Goal: Task Accomplishment & Management: Complete application form

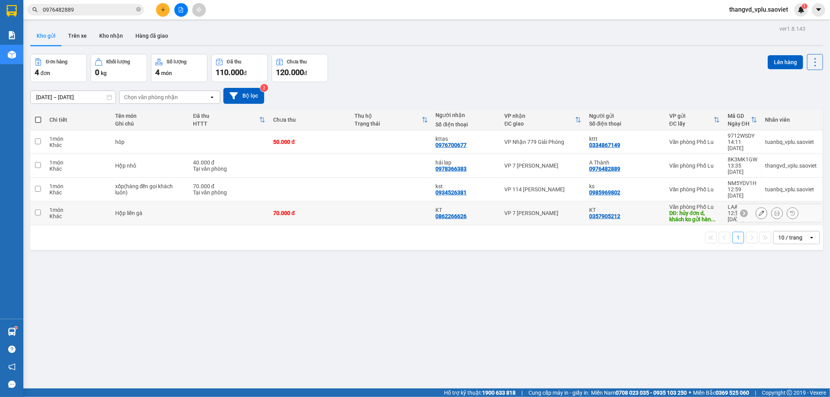
click at [191, 202] on td at bounding box center [229, 214] width 80 height 24
checkbox input "true"
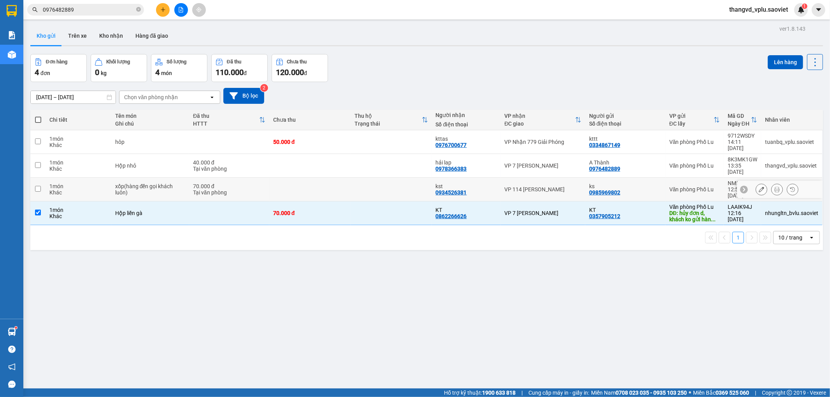
click at [178, 183] on div "xốp(hàng đến gọi khách luôn)" at bounding box center [150, 189] width 70 height 12
checkbox input "true"
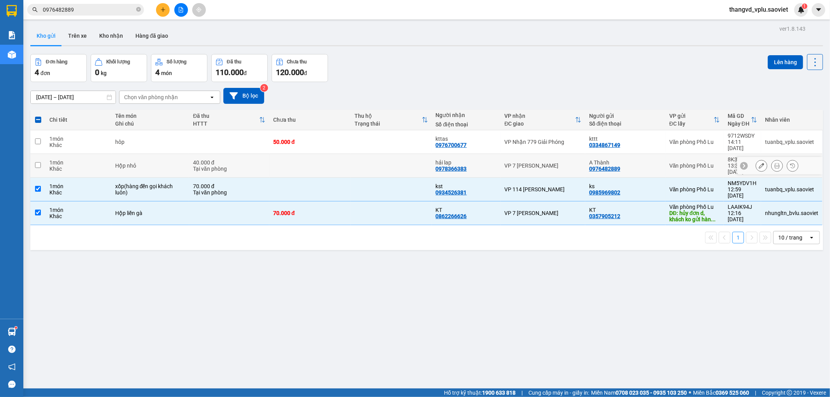
click at [166, 154] on td "Hộp nhỏ" at bounding box center [150, 166] width 78 height 24
checkbox input "true"
click at [165, 142] on td "hôp" at bounding box center [150, 142] width 78 height 24
checkbox input "true"
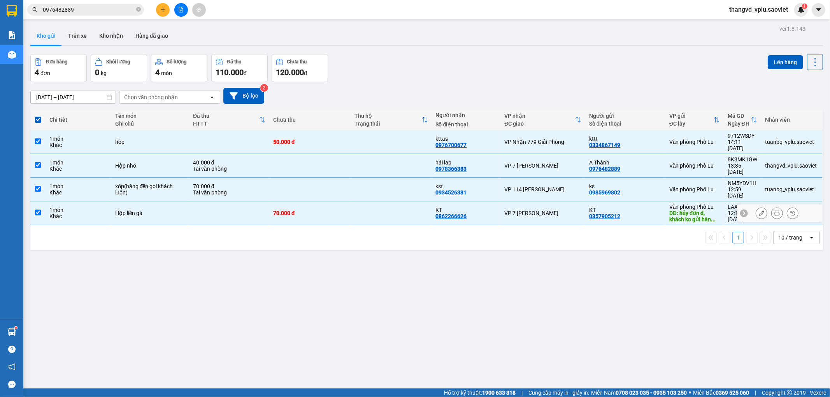
click at [206, 202] on td at bounding box center [229, 214] width 80 height 24
checkbox input "false"
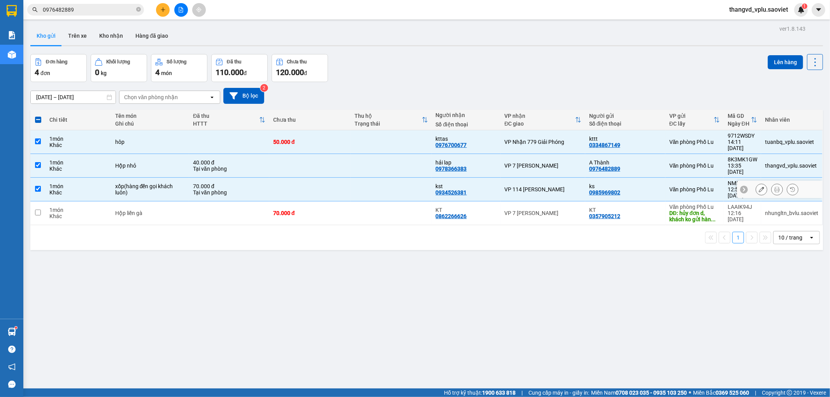
click at [129, 183] on div "xốp(hàng đến gọi khách luôn)" at bounding box center [150, 189] width 70 height 12
checkbox input "false"
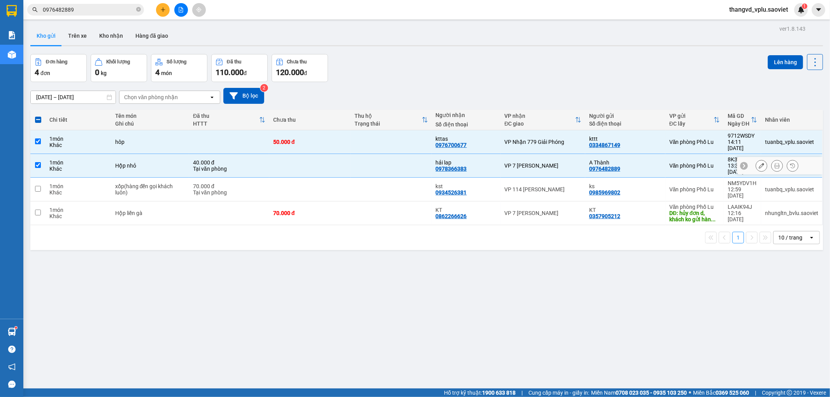
drag, startPoint x: 135, startPoint y: 156, endPoint x: 138, endPoint y: 132, distance: 24.3
click at [135, 163] on div "Hộp nhỏ" at bounding box center [150, 166] width 70 height 6
checkbox input "false"
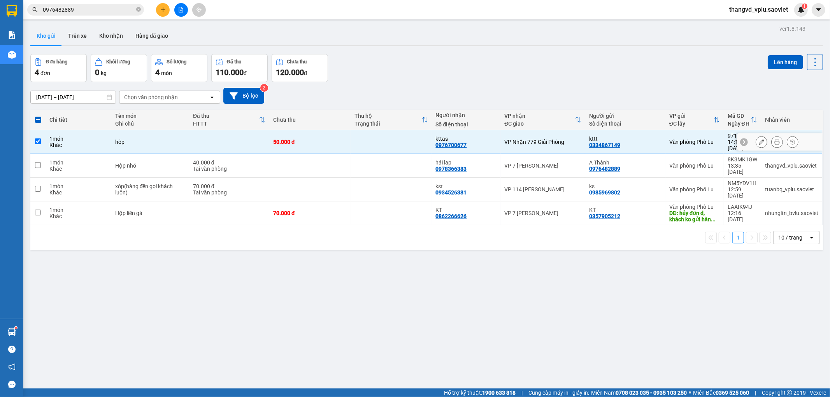
click at [138, 132] on td "hôp" at bounding box center [150, 142] width 78 height 24
checkbox input "false"
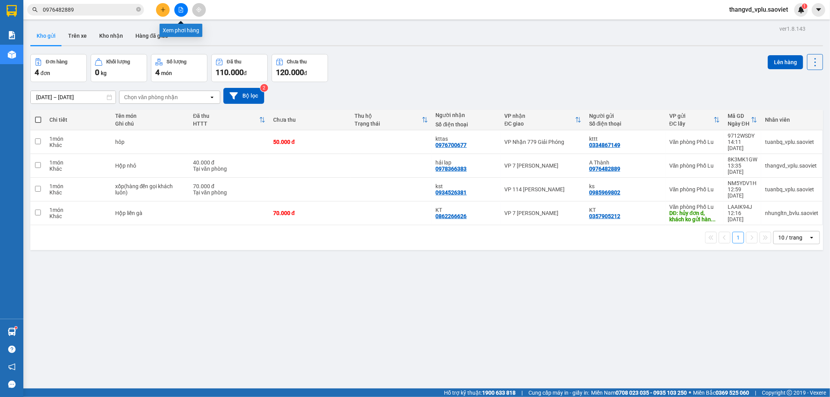
click at [182, 11] on icon "file-add" at bounding box center [180, 9] width 5 height 5
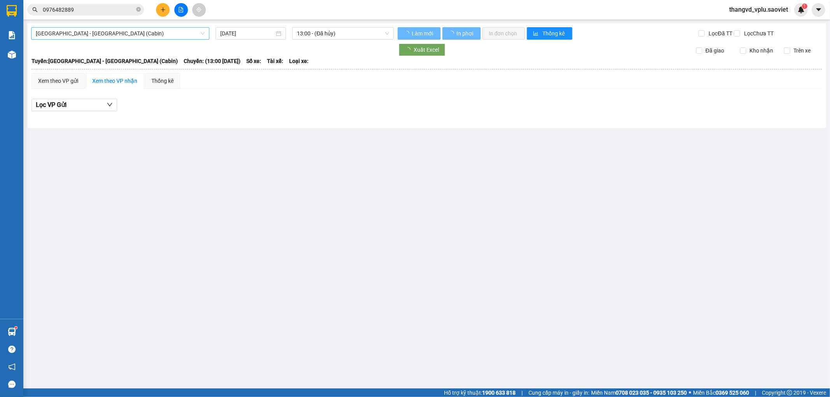
click at [107, 32] on span "[GEOGRAPHIC_DATA] - [GEOGRAPHIC_DATA] (Cabin)" at bounding box center [120, 34] width 169 height 12
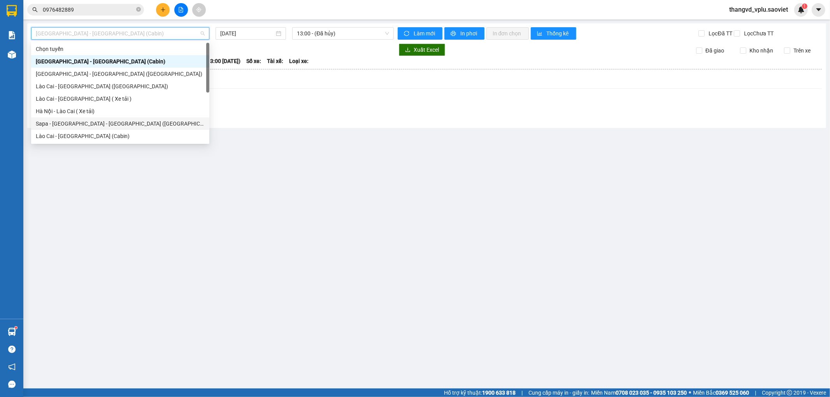
click at [106, 124] on div "Sapa - [GEOGRAPHIC_DATA] - [GEOGRAPHIC_DATA] ([GEOGRAPHIC_DATA])" at bounding box center [120, 124] width 169 height 9
type input "[DATE]"
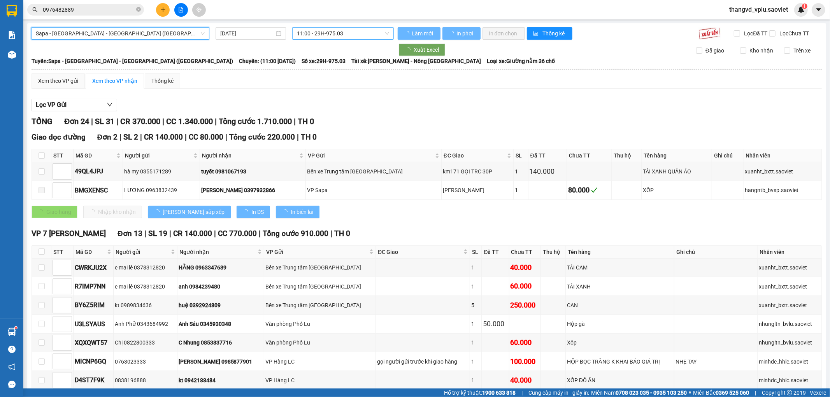
click at [345, 37] on span "11:00 - 29H-975.03" at bounding box center [343, 34] width 92 height 12
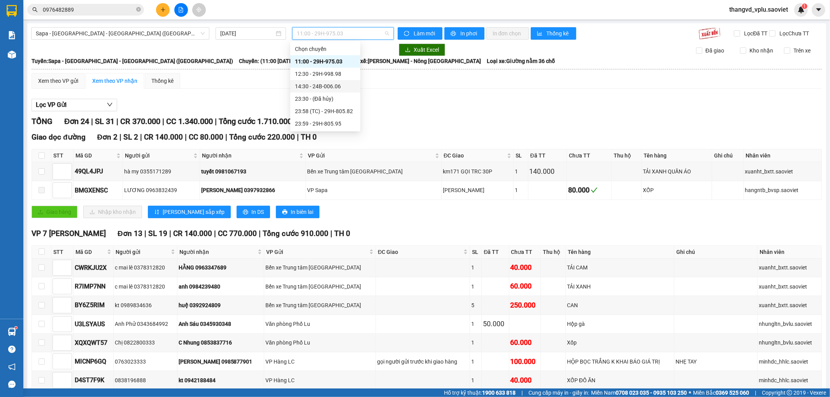
click at [343, 84] on div "14:30 - 24B-006.06" at bounding box center [325, 86] width 61 height 9
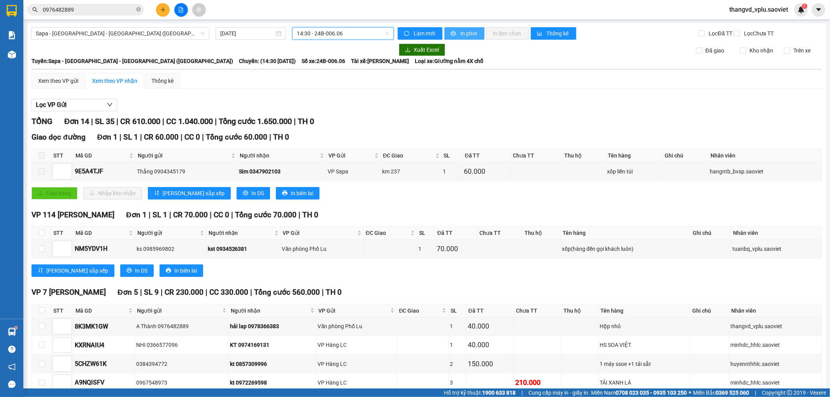
click at [466, 33] on span "In phơi" at bounding box center [470, 33] width 18 height 9
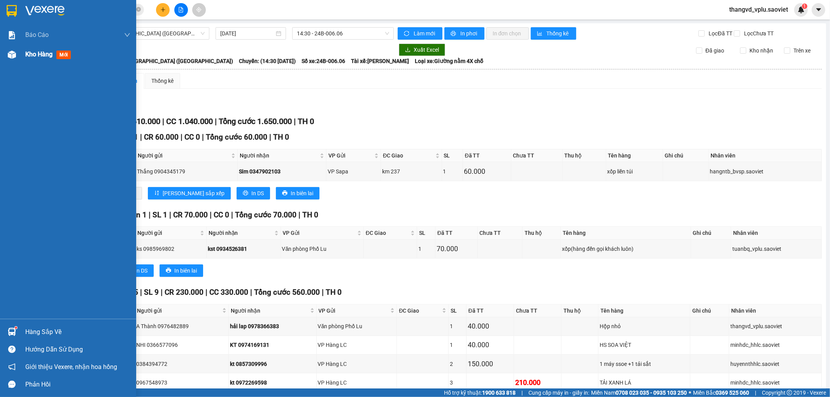
click at [16, 55] on div at bounding box center [12, 55] width 14 height 14
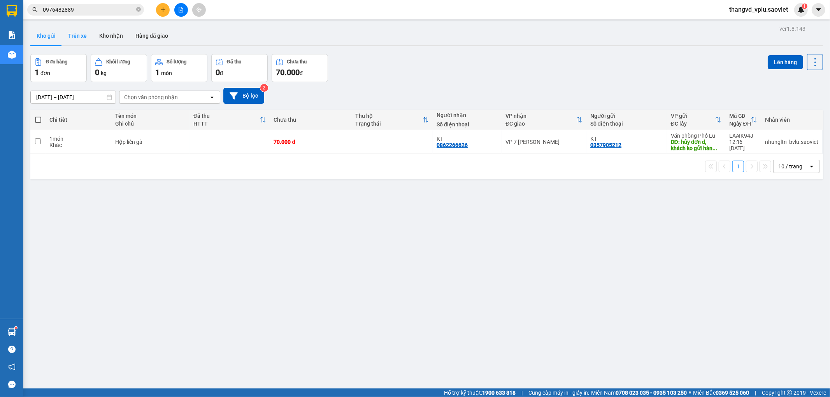
click at [81, 38] on button "Trên xe" at bounding box center [77, 35] width 31 height 19
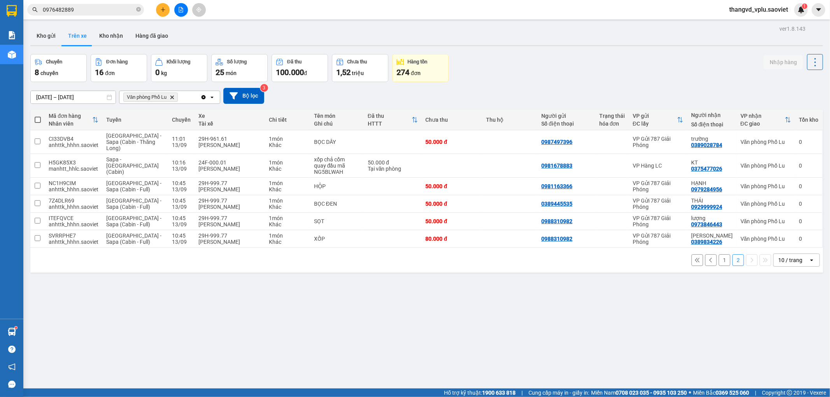
click at [720, 262] on button "1" at bounding box center [725, 261] width 12 height 12
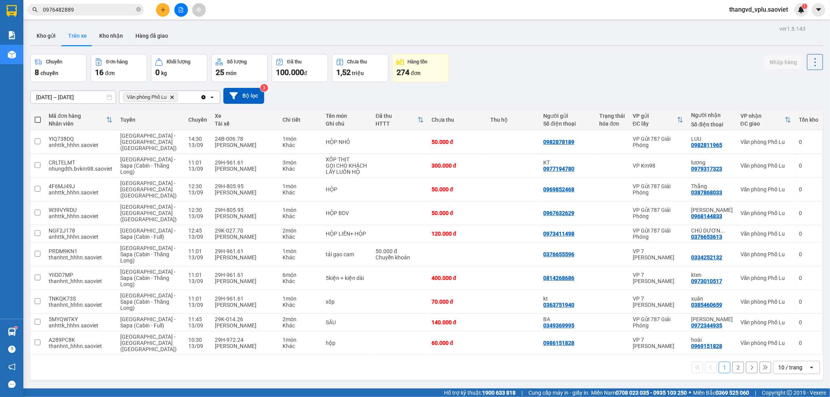
click at [733, 362] on button "2" at bounding box center [739, 368] width 12 height 12
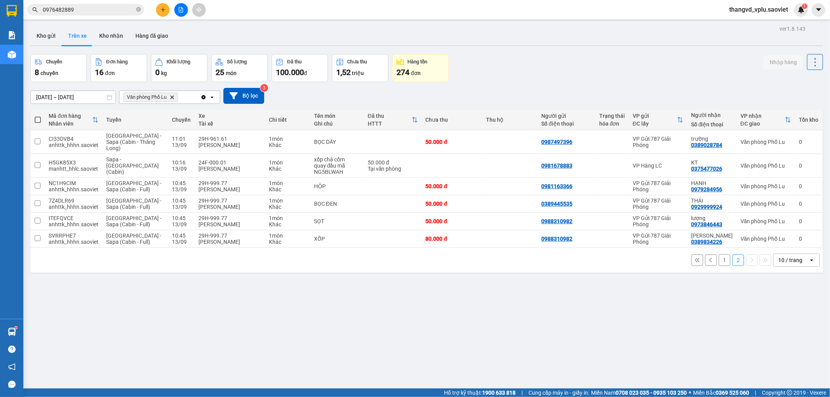
click at [723, 260] on button "1" at bounding box center [725, 261] width 12 height 12
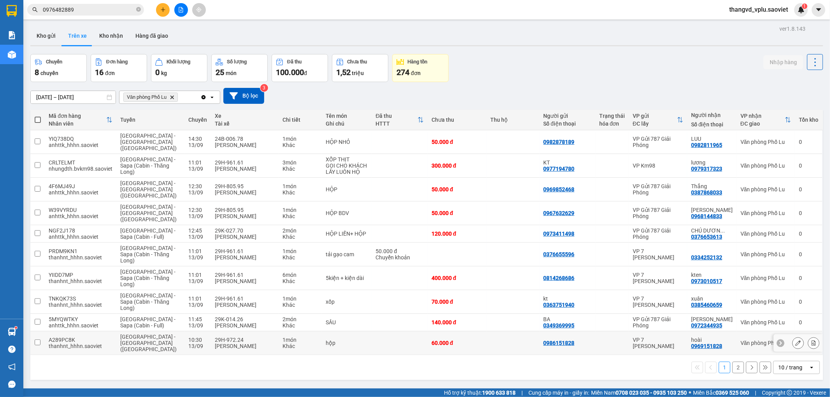
click at [215, 343] on div "[PERSON_NAME]" at bounding box center [245, 346] width 60 height 6
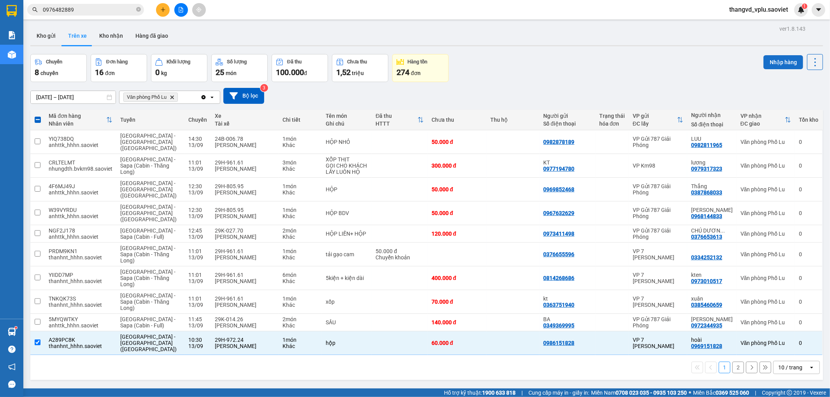
click at [766, 62] on button "Nhập hàng" at bounding box center [784, 62] width 40 height 14
checkbox input "false"
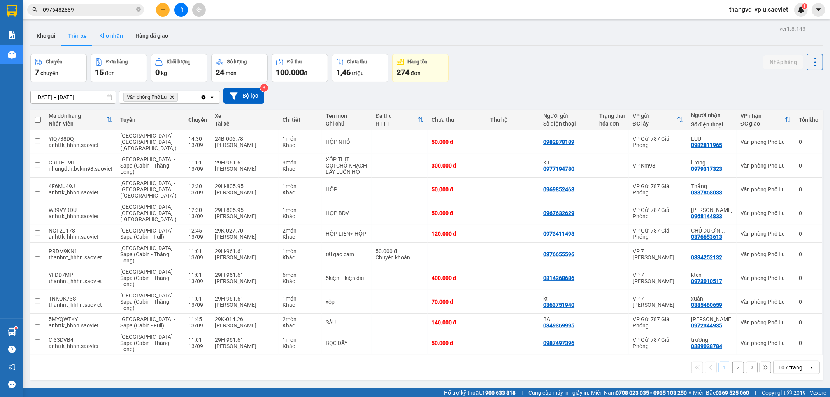
click at [107, 35] on button "Kho nhận" at bounding box center [111, 35] width 36 height 19
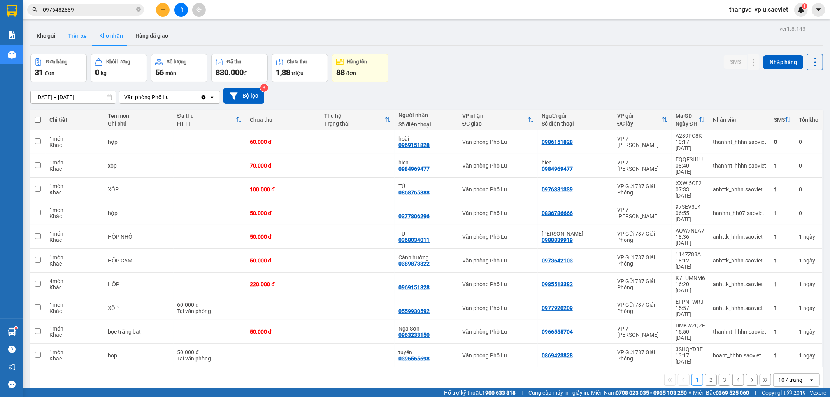
click at [76, 33] on button "Trên xe" at bounding box center [77, 35] width 31 height 19
type input "[DATE] – [DATE]"
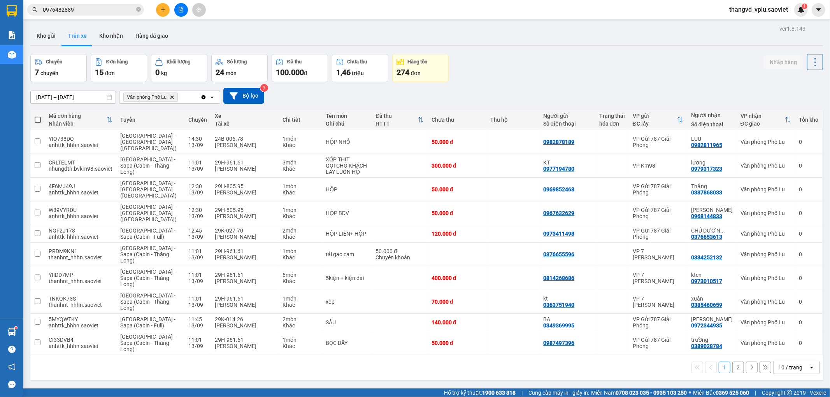
click at [733, 362] on button "2" at bounding box center [739, 368] width 12 height 12
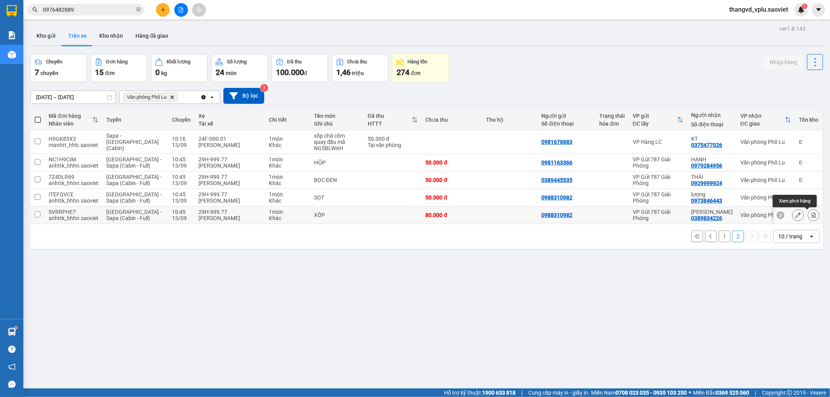
click at [812, 216] on icon at bounding box center [814, 215] width 4 height 5
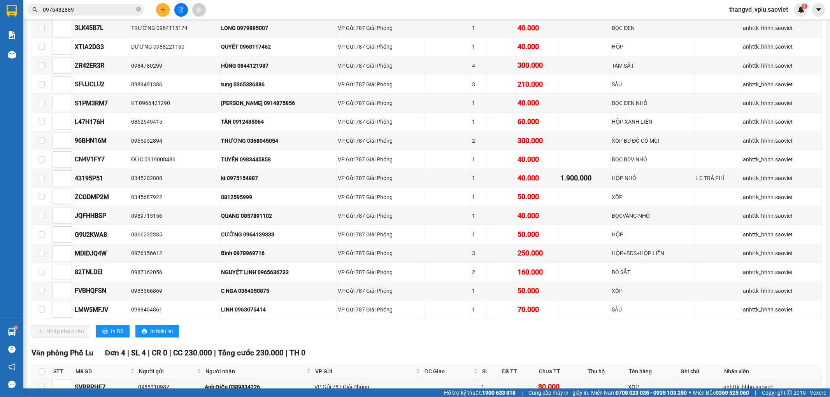
scroll to position [562, 0]
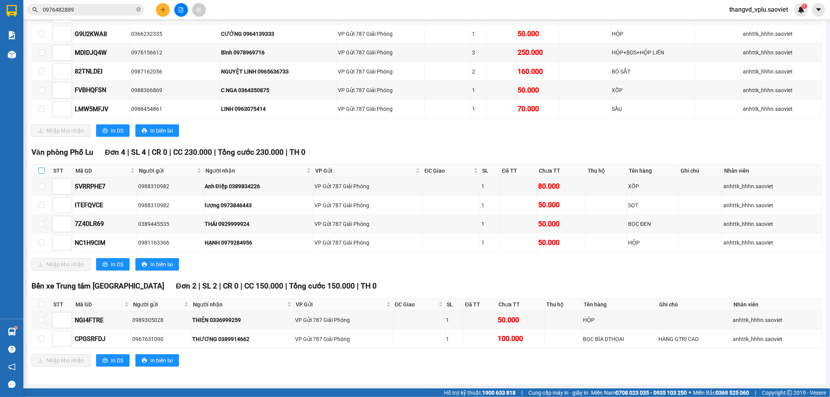
click at [39, 173] on input "checkbox" at bounding box center [42, 171] width 6 height 6
checkbox input "true"
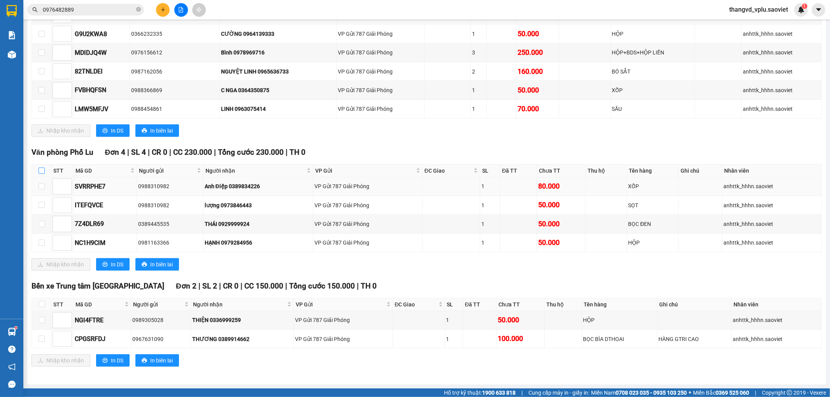
checkbox input "true"
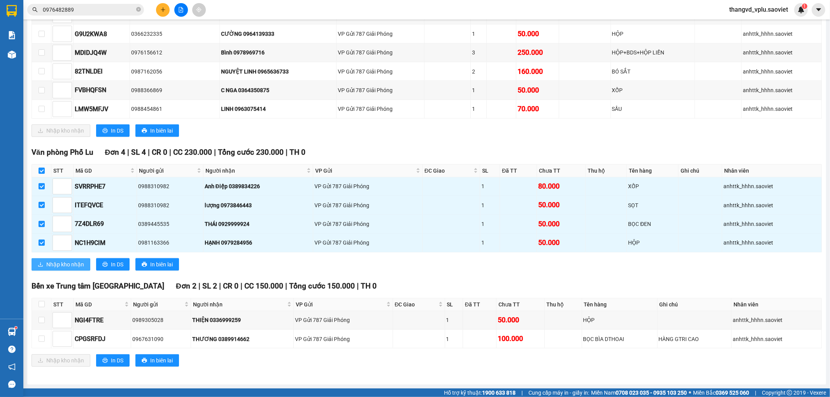
click at [67, 267] on span "Nhập kho nhận" at bounding box center [65, 264] width 38 height 9
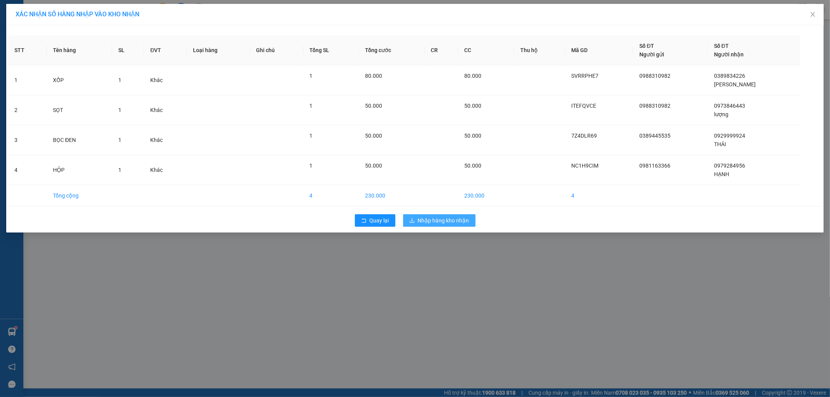
click at [431, 218] on span "Nhập hàng kho nhận" at bounding box center [443, 220] width 51 height 9
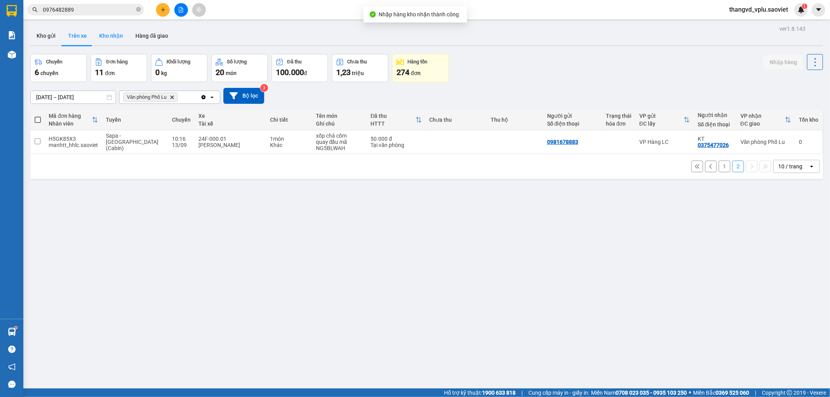
click at [107, 38] on button "Kho nhận" at bounding box center [111, 35] width 36 height 19
type input "[DATE] – [DATE]"
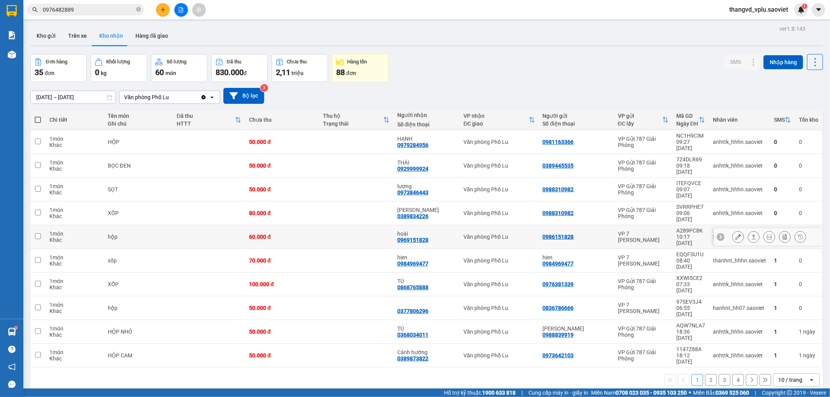
click at [171, 225] on td "hộp" at bounding box center [138, 237] width 69 height 24
checkbox input "true"
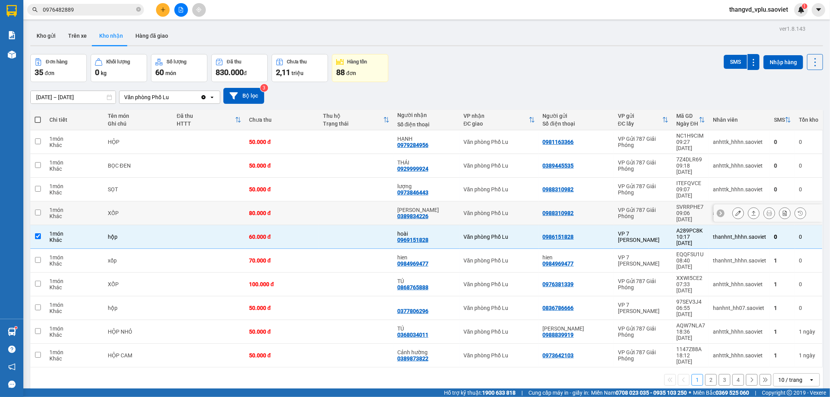
click at [158, 210] on div "XỐP" at bounding box center [138, 213] width 61 height 6
checkbox input "true"
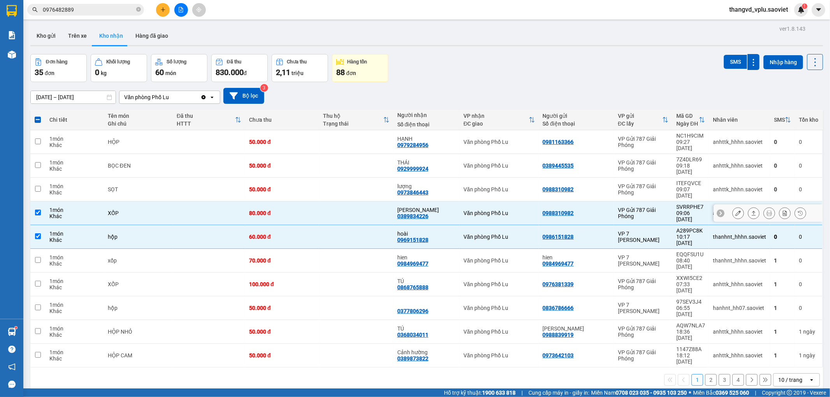
click at [149, 186] on div "SỌT" at bounding box center [138, 189] width 61 height 6
checkbox input "true"
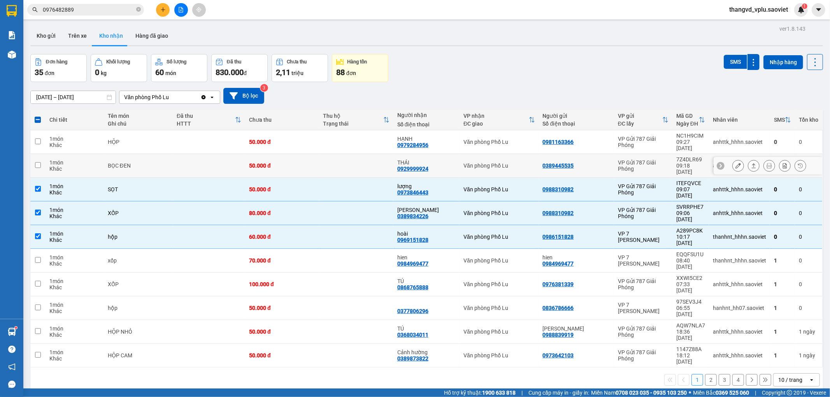
click at [140, 154] on td "BỌC ĐEN" at bounding box center [138, 166] width 69 height 24
checkbox input "true"
click at [141, 139] on div "HỘP" at bounding box center [138, 142] width 61 height 6
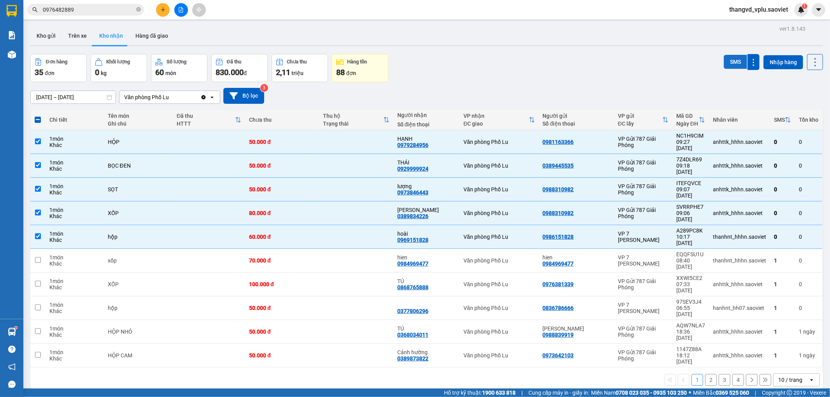
click at [724, 60] on button "SMS" at bounding box center [735, 62] width 23 height 14
click at [705, 374] on button "2" at bounding box center [711, 380] width 12 height 12
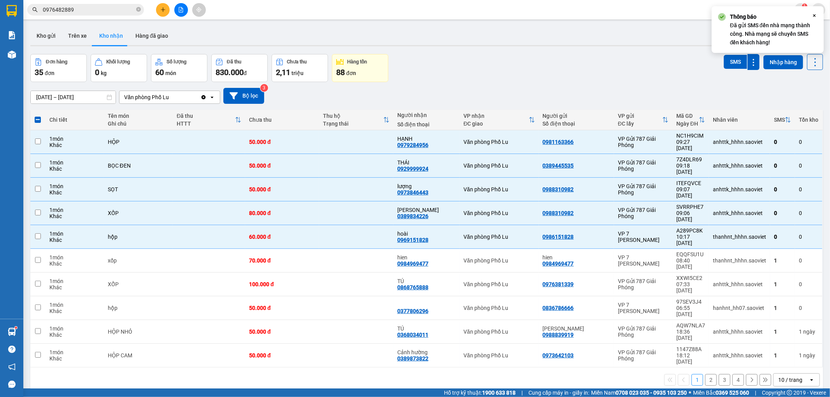
checkbox input "false"
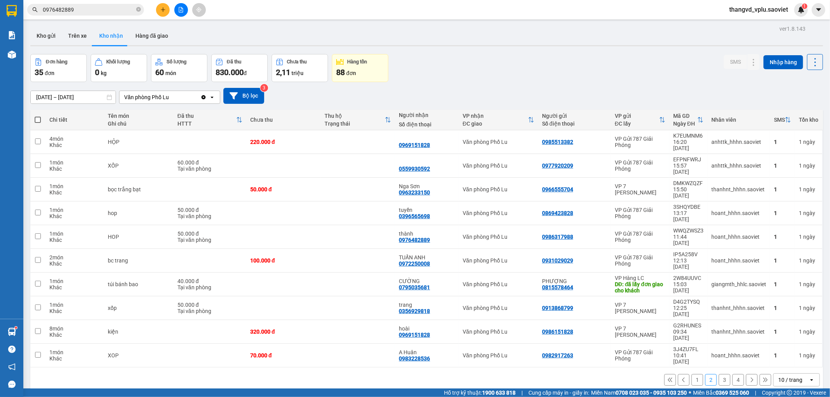
click at [692, 374] on button "1" at bounding box center [698, 380] width 12 height 12
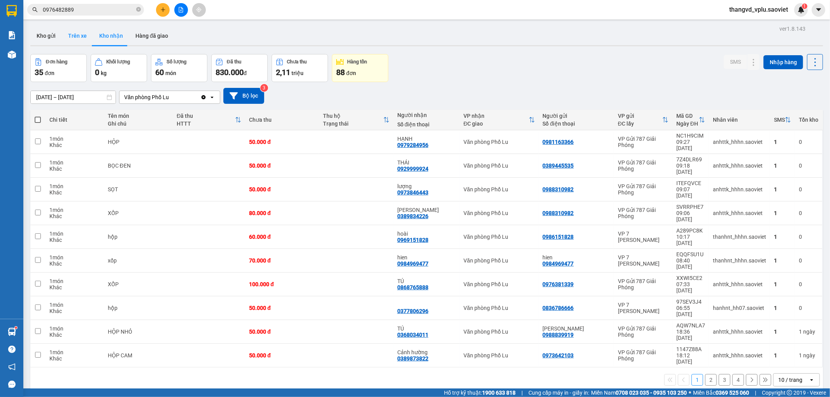
click at [72, 36] on button "Trên xe" at bounding box center [77, 35] width 31 height 19
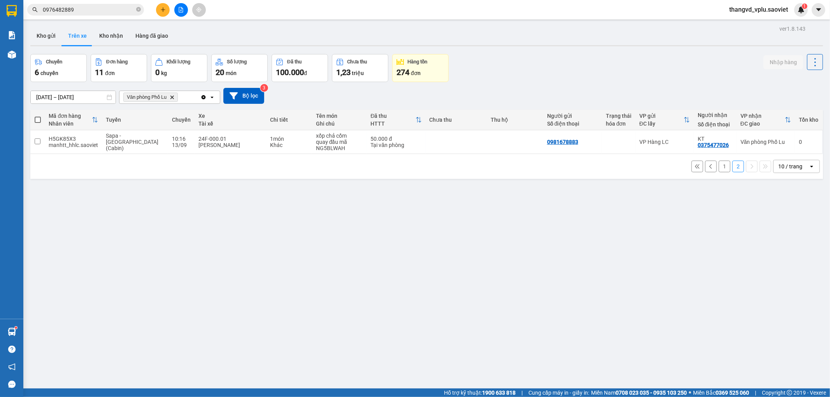
click at [719, 168] on button "1" at bounding box center [725, 167] width 12 height 12
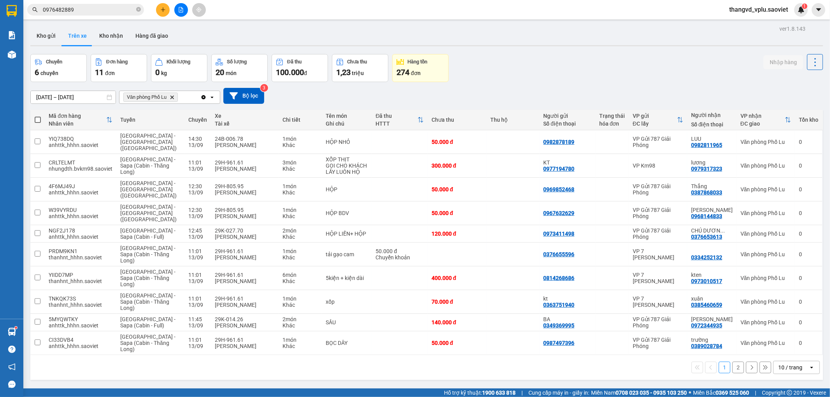
click at [734, 362] on button "2" at bounding box center [739, 368] width 12 height 12
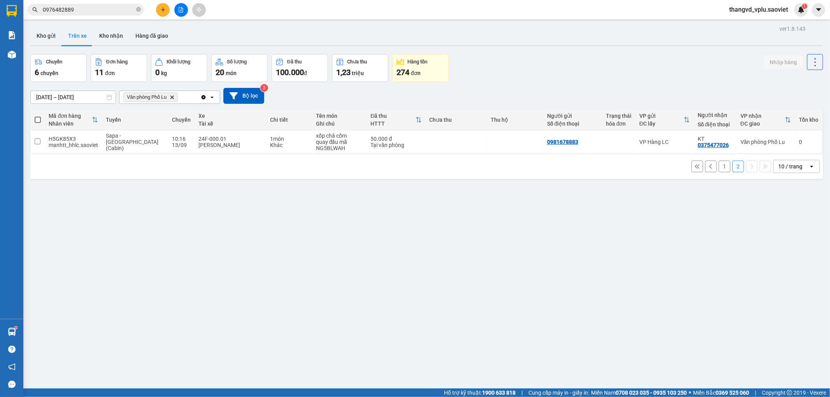
click at [719, 170] on button "1" at bounding box center [725, 167] width 12 height 12
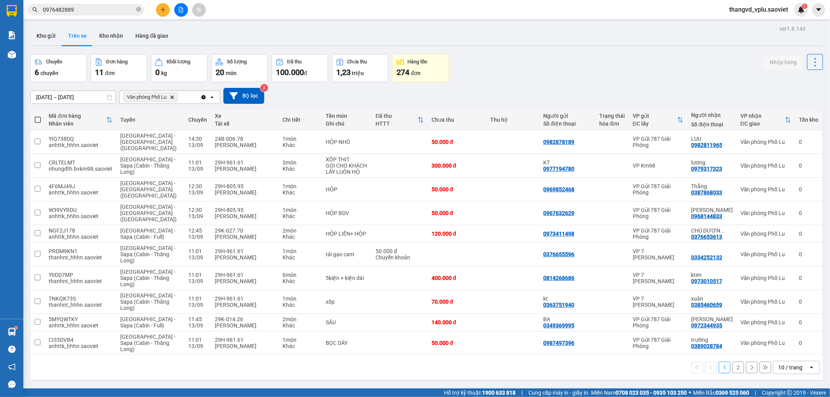
click at [733, 362] on button "2" at bounding box center [739, 368] width 12 height 12
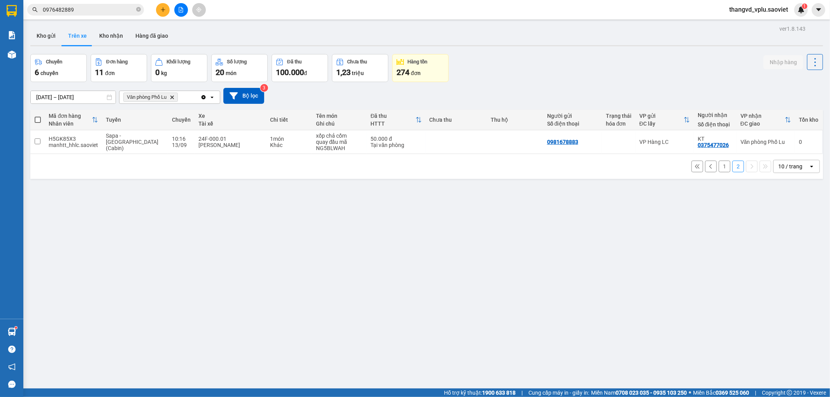
click at [719, 168] on button "1" at bounding box center [725, 167] width 12 height 12
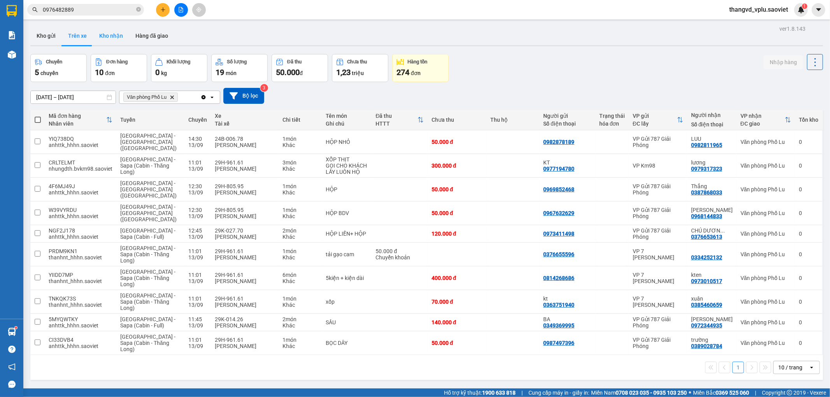
click at [106, 43] on button "Kho nhận" at bounding box center [111, 35] width 36 height 19
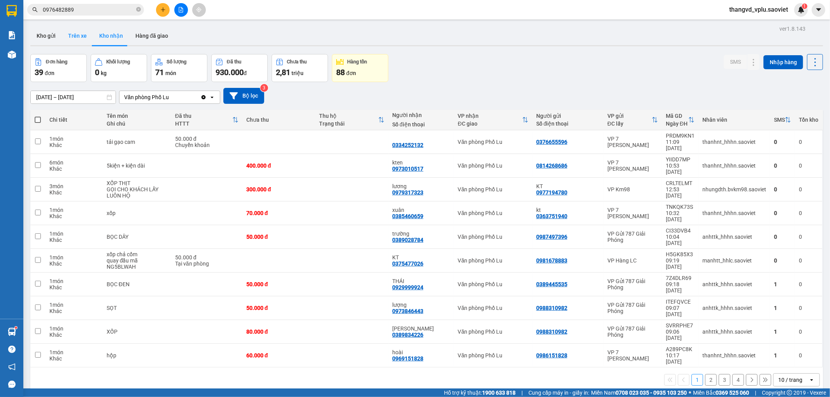
click at [79, 41] on button "Trên xe" at bounding box center [77, 35] width 31 height 19
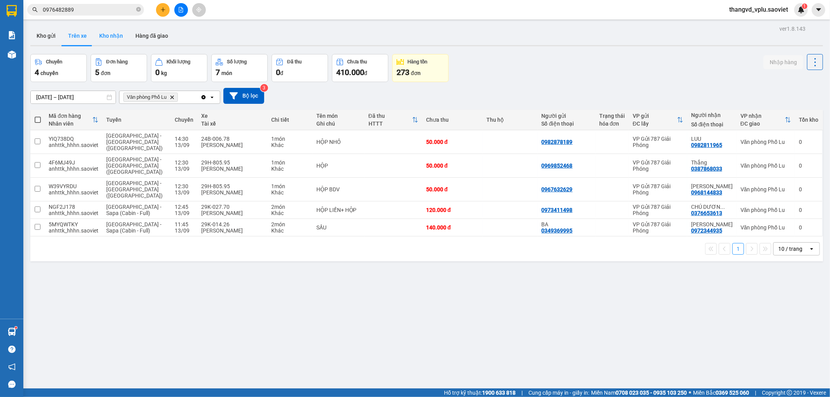
click at [116, 35] on button "Kho nhận" at bounding box center [111, 35] width 36 height 19
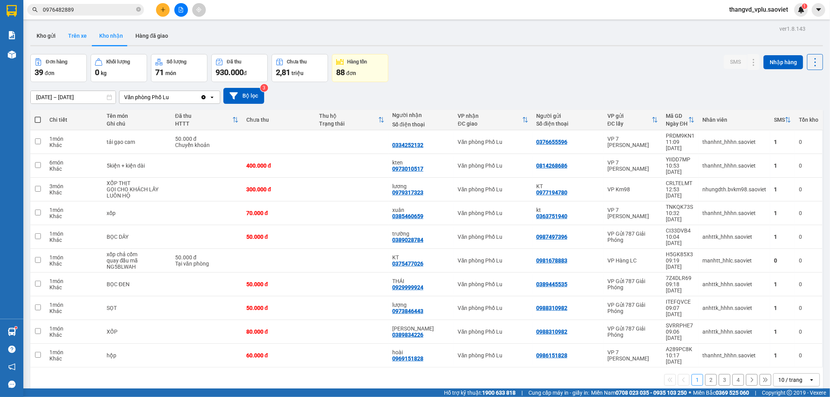
click at [83, 35] on button "Trên xe" at bounding box center [77, 35] width 31 height 19
type input "[DATE] – [DATE]"
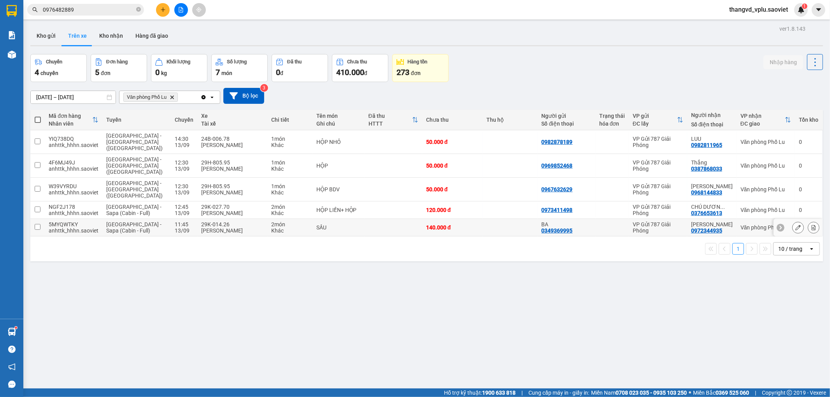
click at [207, 228] on div "[PERSON_NAME]" at bounding box center [232, 231] width 62 height 6
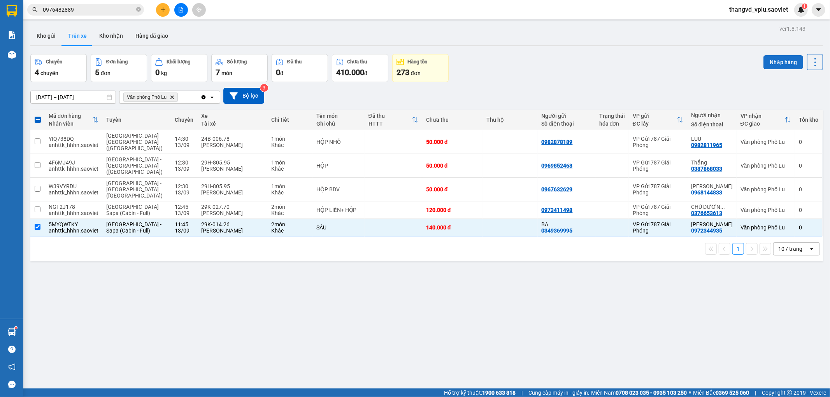
click at [767, 61] on button "Nhập hàng" at bounding box center [784, 62] width 40 height 14
checkbox input "false"
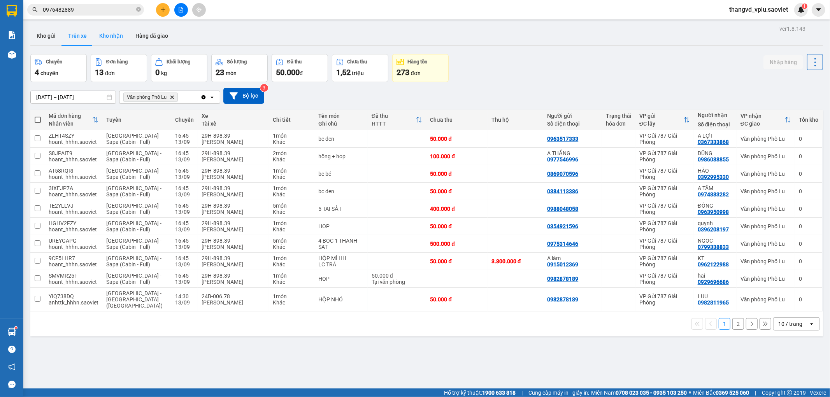
click at [104, 35] on button "Kho nhận" at bounding box center [111, 35] width 36 height 19
type input "[DATE] – [DATE]"
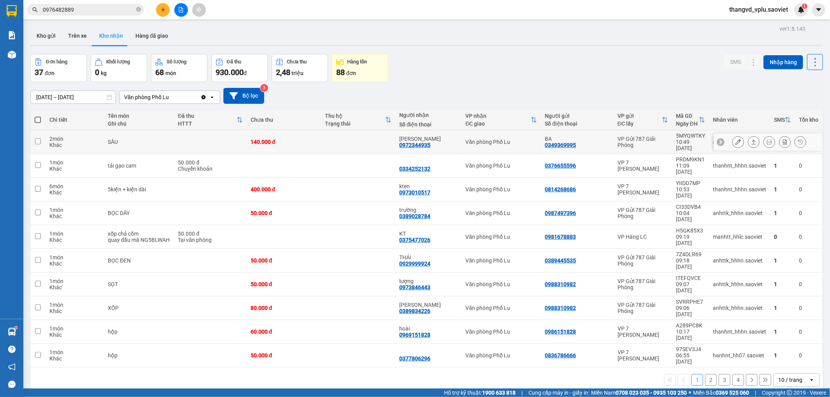
click at [148, 139] on div "SẦU" at bounding box center [139, 142] width 62 height 6
checkbox input "true"
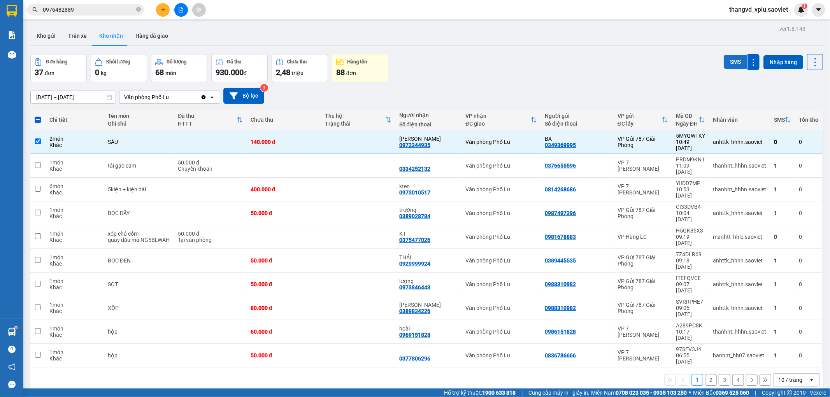
click at [727, 61] on button "SMS" at bounding box center [735, 62] width 23 height 14
click at [75, 37] on button "Trên xe" at bounding box center [77, 35] width 31 height 19
type input "[DATE] – [DATE]"
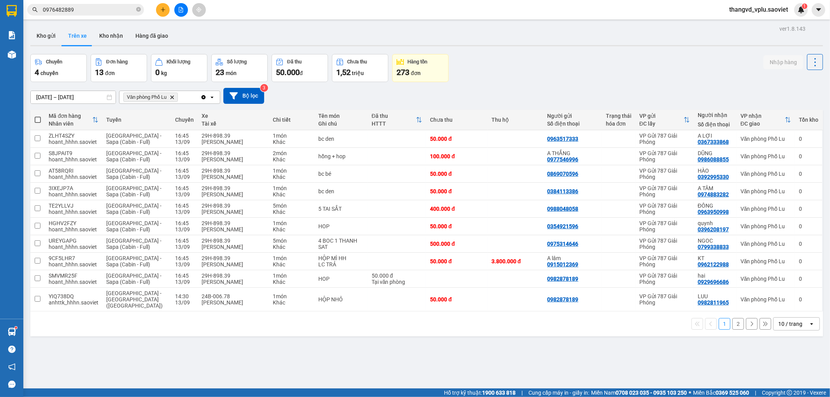
click at [733, 320] on button "2" at bounding box center [739, 324] width 12 height 12
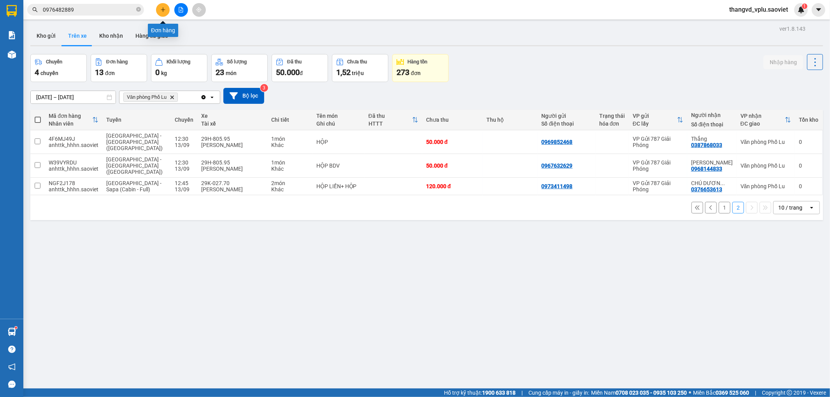
click at [164, 5] on button at bounding box center [163, 10] width 14 height 14
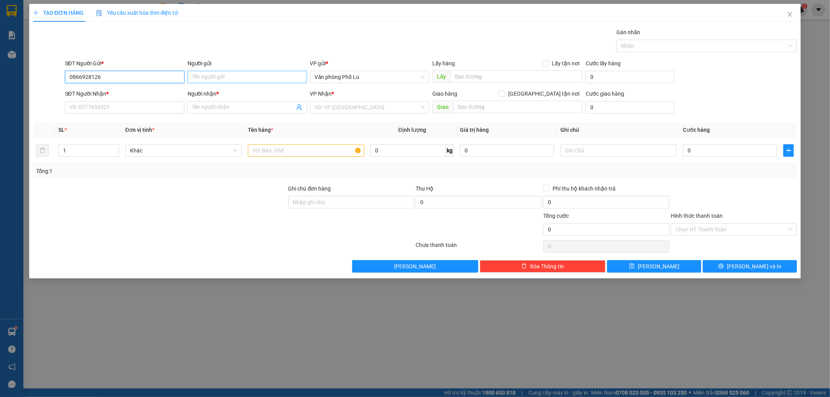
type input "0866928126"
click at [213, 79] on input "Người gửi" at bounding box center [248, 77] width 120 height 12
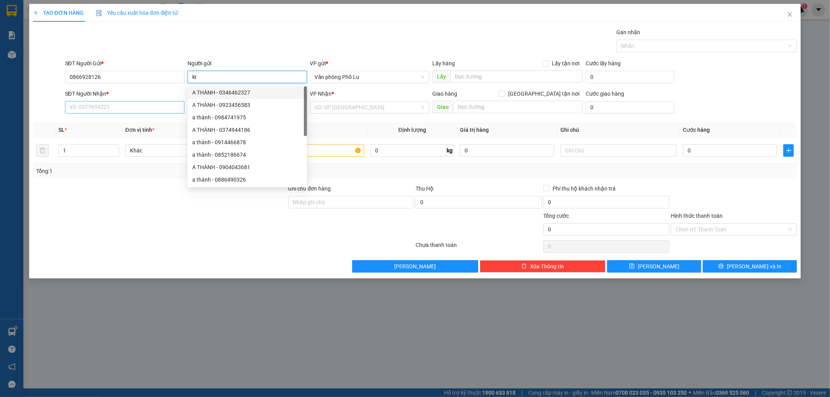
type input "kt"
click at [115, 104] on input "SĐT Người Nhận *" at bounding box center [125, 107] width 120 height 12
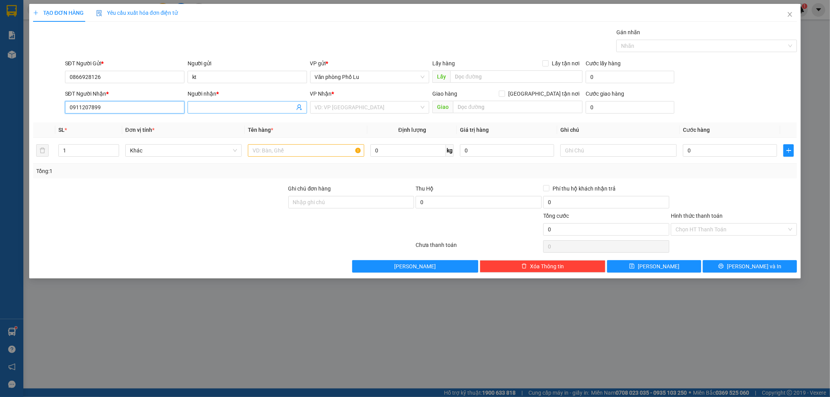
type input "0911207899"
click at [223, 107] on input "Người nhận *" at bounding box center [243, 107] width 102 height 9
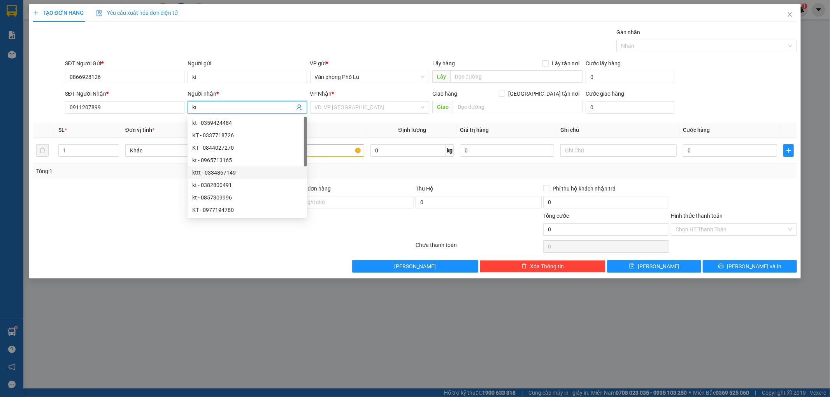
type input "kt"
click at [119, 216] on div at bounding box center [159, 225] width 255 height 27
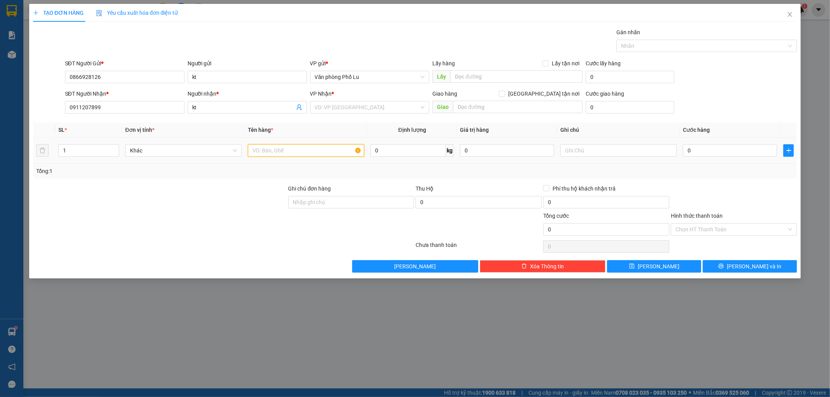
click at [283, 150] on input "text" at bounding box center [306, 150] width 116 height 12
type input "hs"
click at [713, 152] on input "0" at bounding box center [730, 150] width 94 height 12
type input "4"
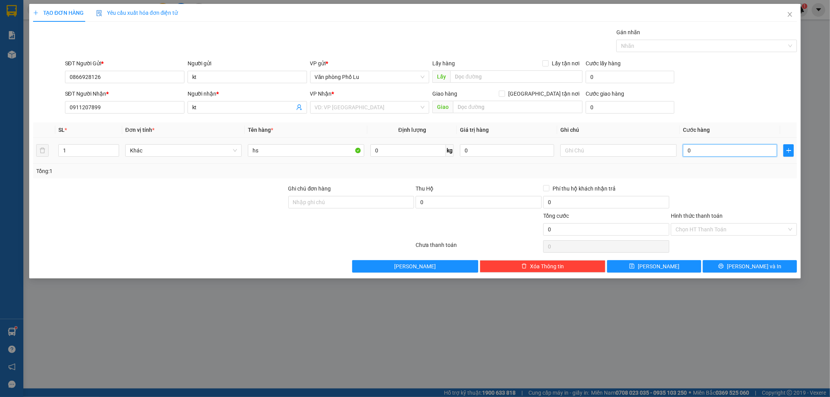
type input "4"
type input "40"
type input "40.000"
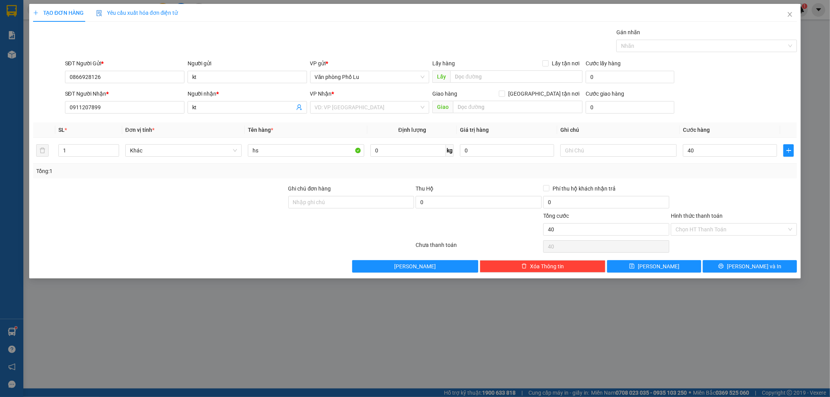
type input "40.000"
click at [738, 191] on div at bounding box center [734, 198] width 128 height 27
click at [344, 107] on input "search" at bounding box center [367, 108] width 105 height 12
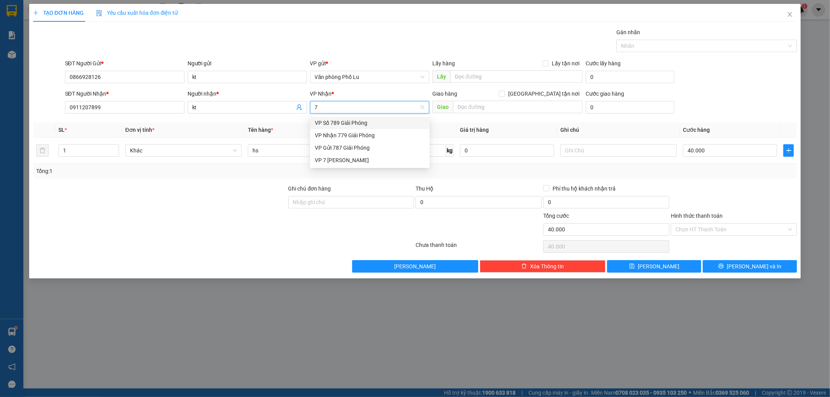
type input "77"
click at [339, 121] on div "VP Nhận 779 Giải Phóng" at bounding box center [370, 123] width 110 height 9
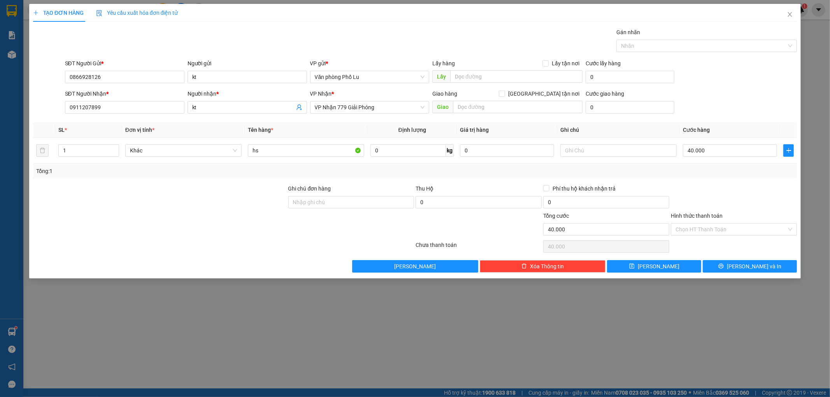
click at [199, 207] on div at bounding box center [159, 198] width 255 height 27
click at [714, 234] on input "Hình thức thanh toán" at bounding box center [731, 230] width 111 height 12
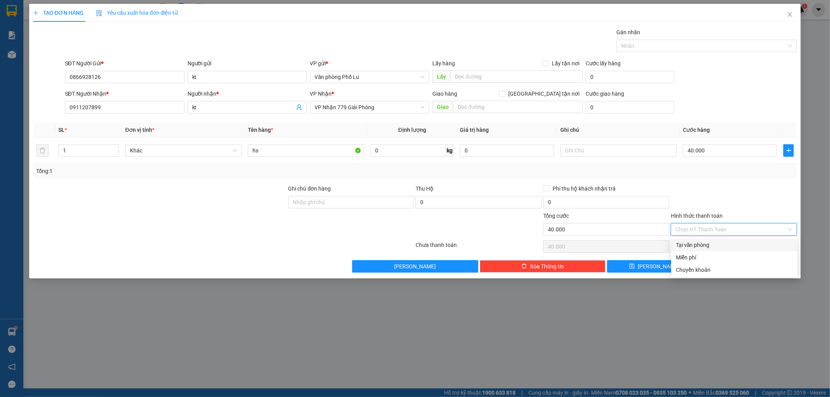
click at [704, 240] on div "Tại văn phòng" at bounding box center [735, 245] width 126 height 12
type input "0"
click at [744, 267] on span "[PERSON_NAME] và In" at bounding box center [754, 266] width 55 height 9
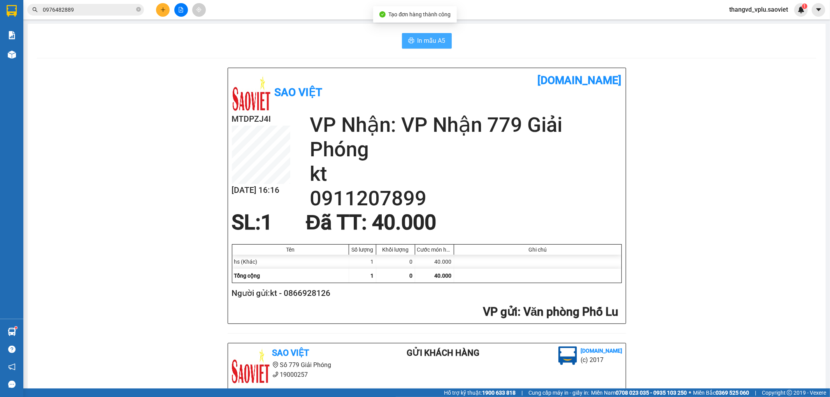
click at [430, 46] on button "In mẫu A5" at bounding box center [427, 41] width 50 height 16
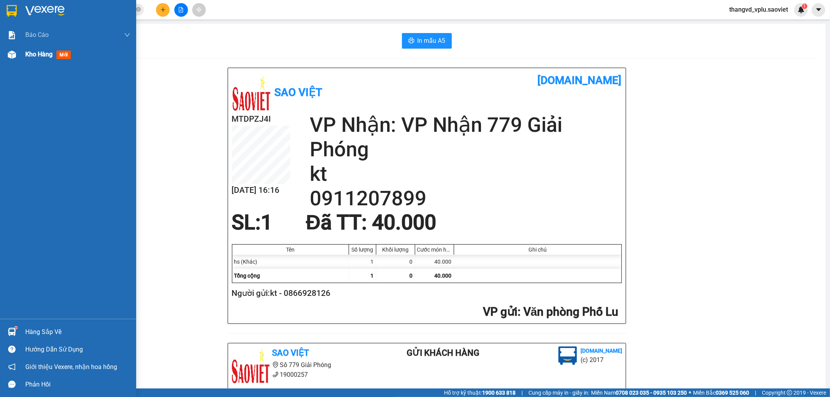
click at [45, 57] on span "Kho hàng" at bounding box center [38, 54] width 27 height 7
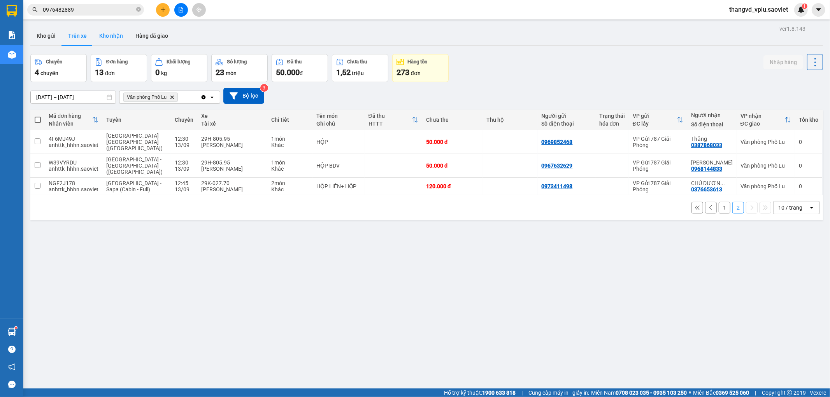
click at [108, 37] on button "Kho nhận" at bounding box center [111, 35] width 36 height 19
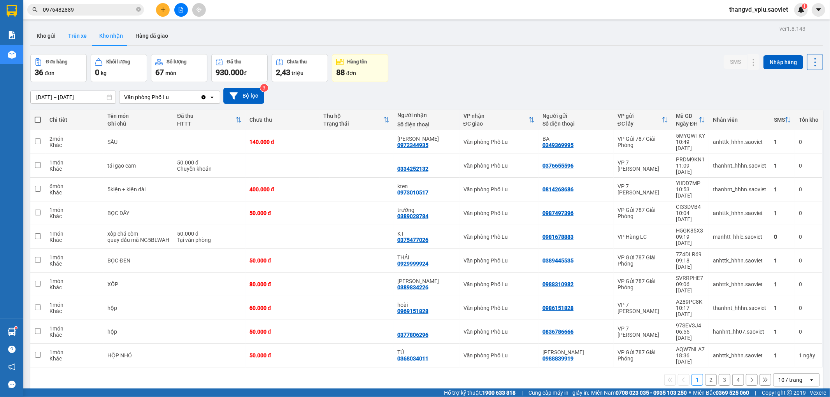
click at [79, 29] on button "Trên xe" at bounding box center [77, 35] width 31 height 19
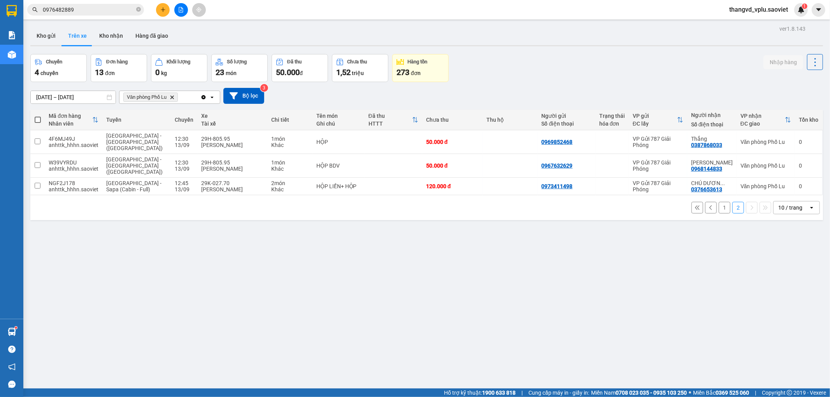
click at [719, 202] on button "1" at bounding box center [725, 208] width 12 height 12
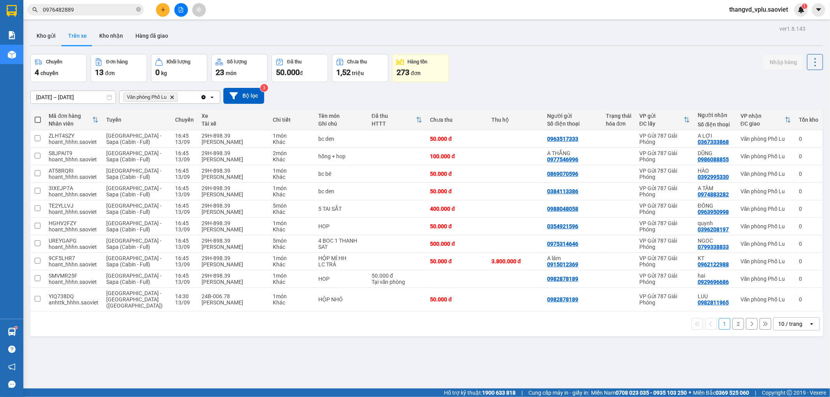
click at [734, 320] on button "2" at bounding box center [739, 324] width 12 height 12
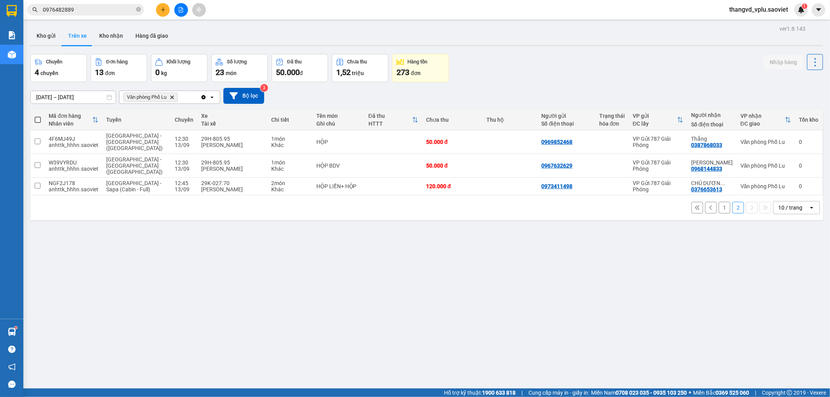
click at [719, 202] on button "1" at bounding box center [725, 208] width 12 height 12
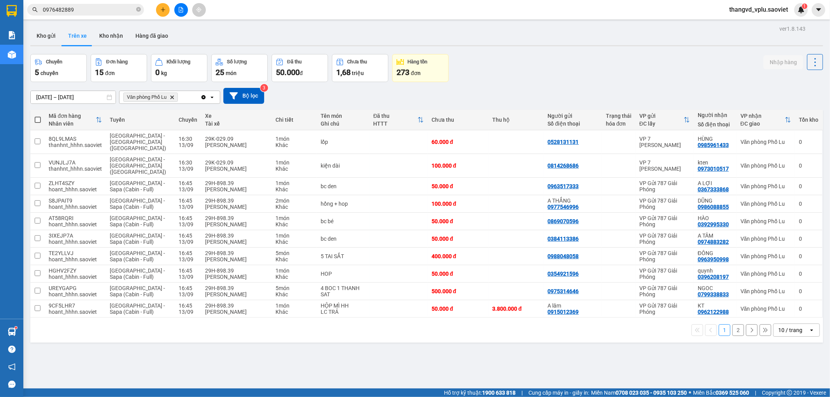
click at [733, 325] on button "2" at bounding box center [739, 331] width 12 height 12
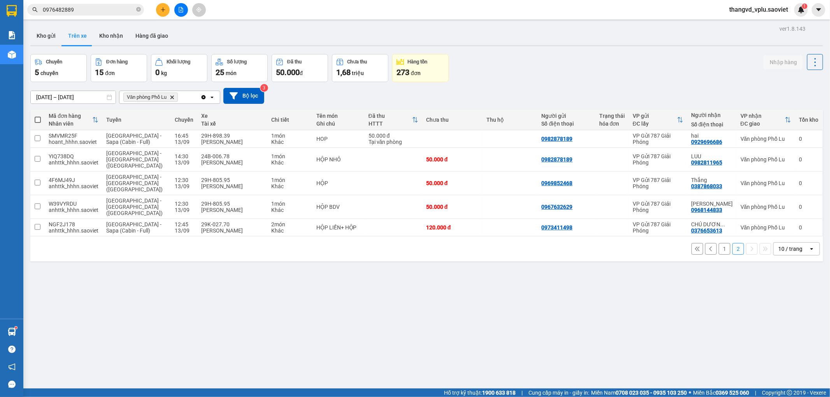
click at [719, 243] on button "1" at bounding box center [725, 249] width 12 height 12
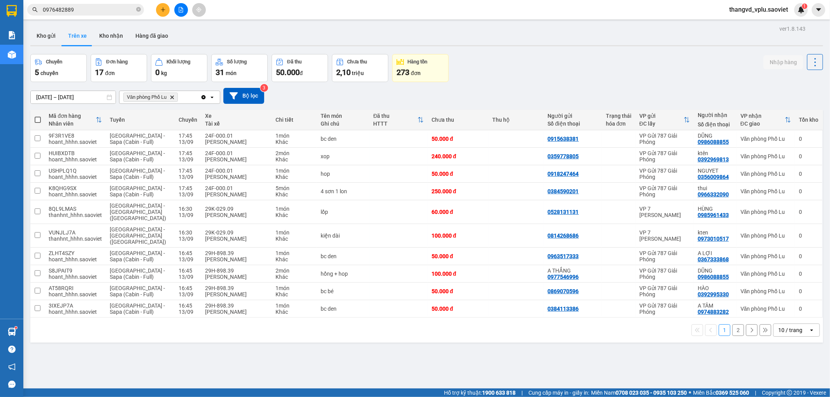
click at [734, 325] on button "2" at bounding box center [739, 331] width 12 height 12
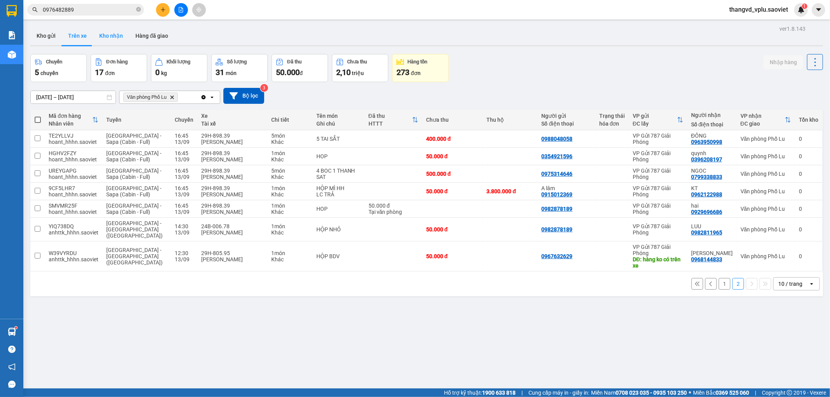
click at [109, 38] on button "Kho nhận" at bounding box center [111, 35] width 36 height 19
type input "[DATE] – [DATE]"
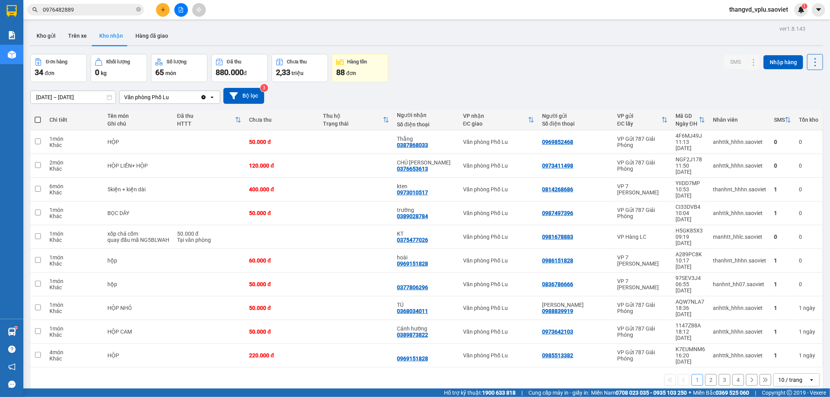
click at [706, 374] on button "2" at bounding box center [711, 380] width 12 height 12
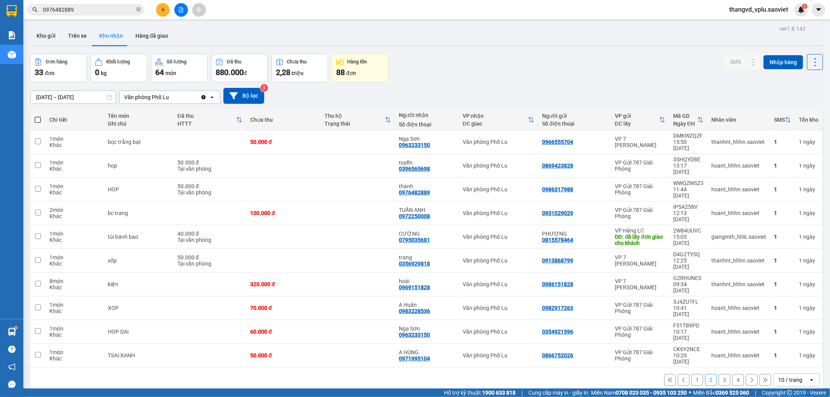
click at [692, 374] on button "1" at bounding box center [698, 380] width 12 height 12
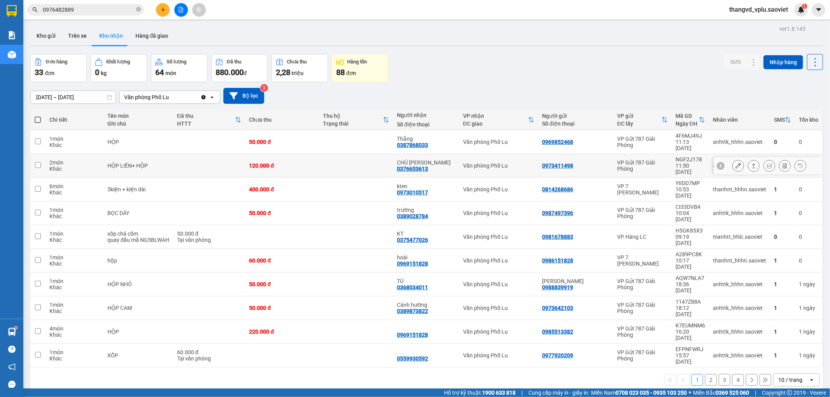
click at [180, 158] on td at bounding box center [209, 166] width 72 height 24
checkbox input "true"
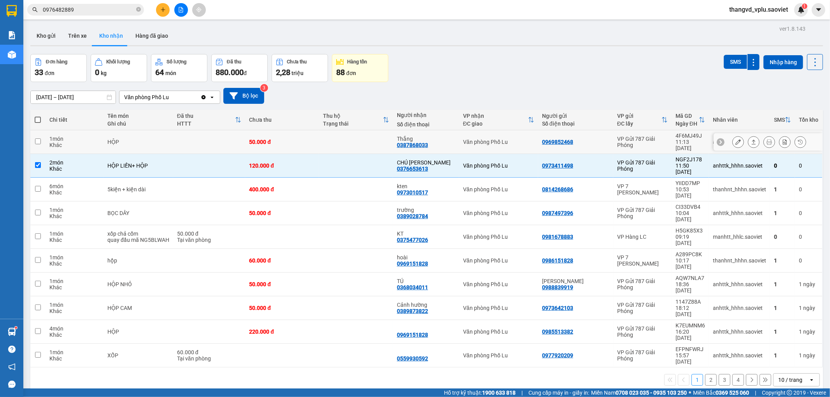
click at [185, 140] on td at bounding box center [209, 142] width 72 height 24
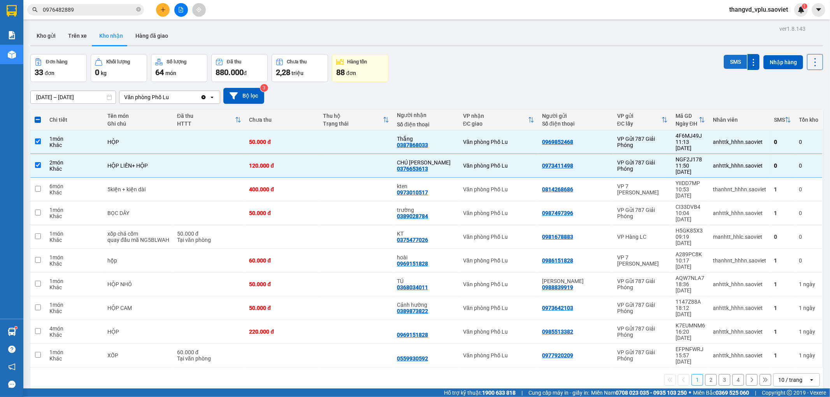
click at [724, 56] on button "SMS" at bounding box center [735, 62] width 23 height 14
click at [141, 139] on div "HỘP" at bounding box center [138, 142] width 62 height 6
checkbox input "false"
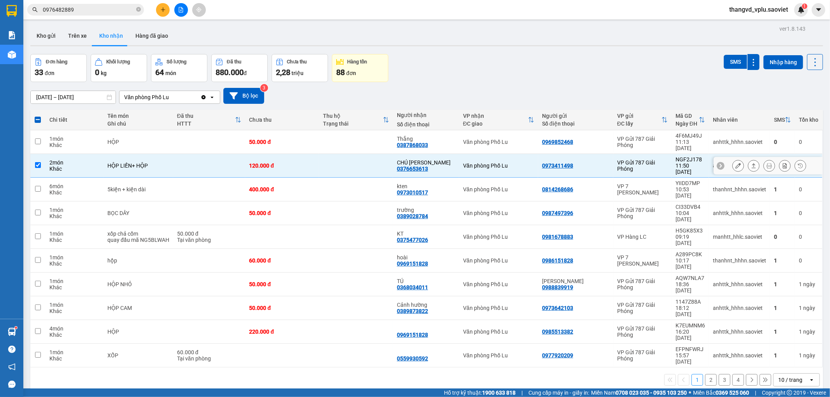
click at [150, 163] on div "HỘP LIỀN+ HỘP" at bounding box center [138, 166] width 62 height 6
checkbox input "false"
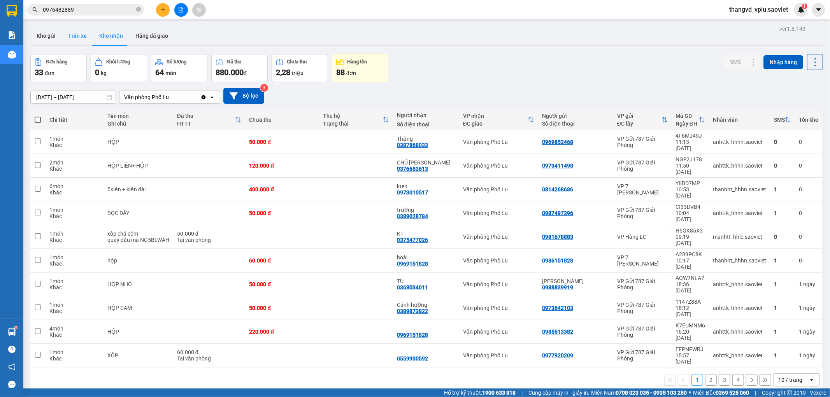
click at [79, 36] on button "Trên xe" at bounding box center [77, 35] width 31 height 19
type input "[DATE] – [DATE]"
